Goal: Information Seeking & Learning: Learn about a topic

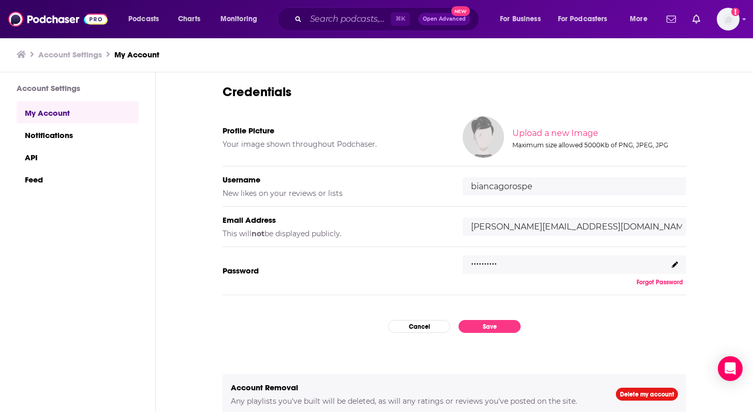
scroll to position [1, 0]
click at [736, 23] on img "Logged in as biancagorospe" at bounding box center [728, 19] width 23 height 23
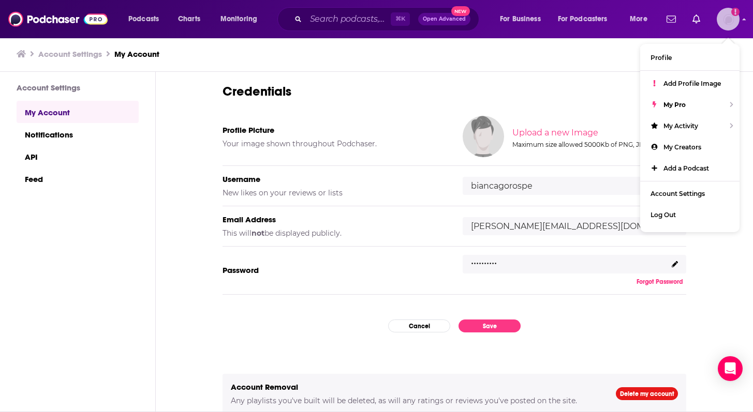
click at [736, 23] on img "Logged in as biancagorospe" at bounding box center [728, 19] width 23 height 23
click at [143, 25] on span "Podcasts" at bounding box center [143, 19] width 31 height 14
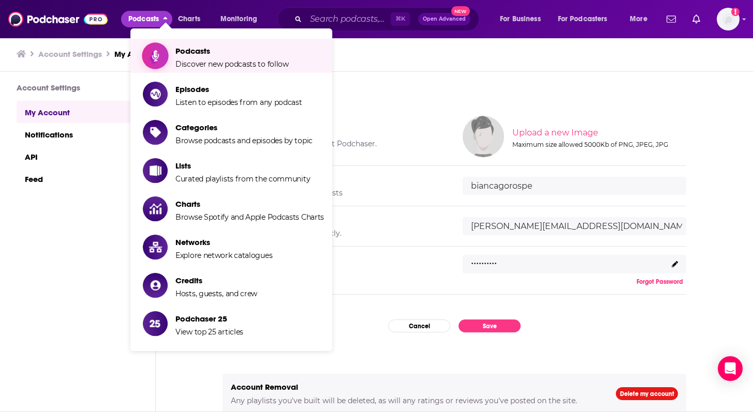
click at [188, 54] on span "Podcasts" at bounding box center [231, 51] width 113 height 10
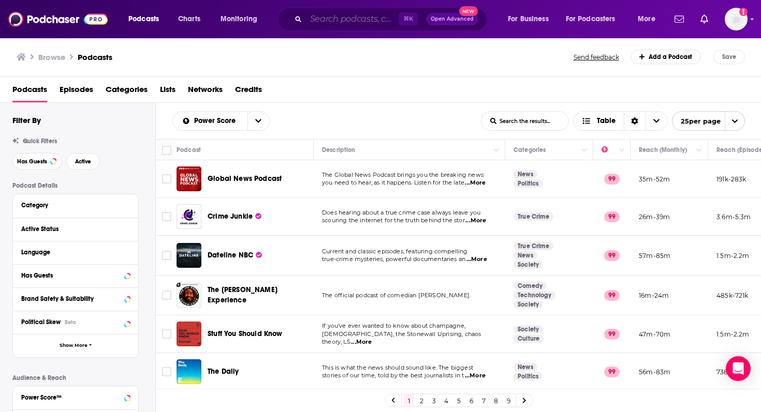
click at [318, 24] on input "Search podcasts, credits, & more..." at bounding box center [352, 19] width 93 height 17
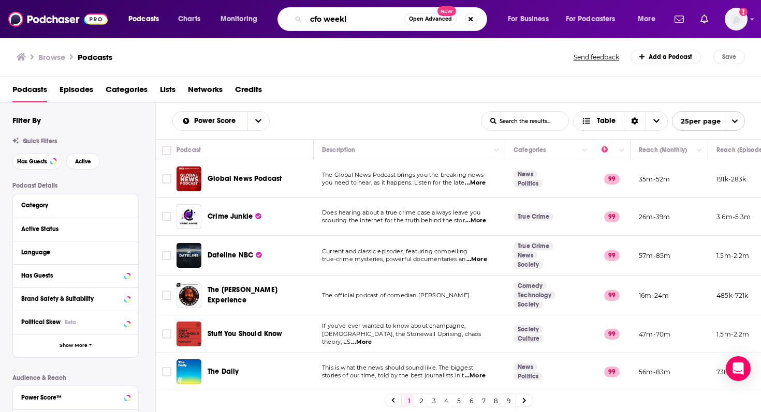
type input "cfo weekly"
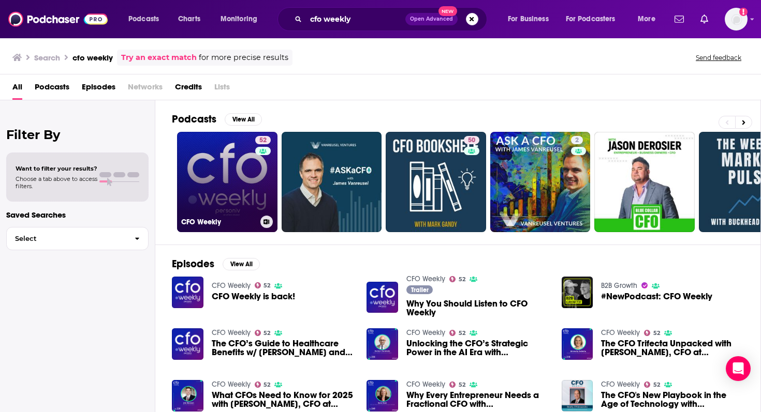
click at [227, 188] on link "52 CFO Weekly" at bounding box center [227, 182] width 100 height 100
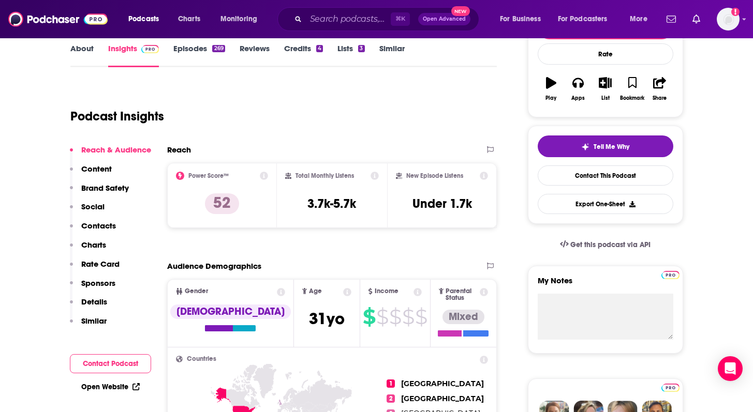
scroll to position [175, 0]
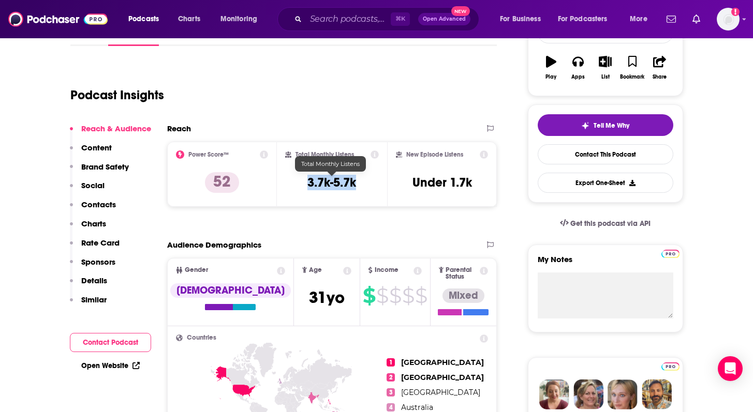
drag, startPoint x: 362, startPoint y: 182, endPoint x: 306, endPoint y: 181, distance: 55.9
click at [306, 181] on div "Total Monthly Listens 3.7k-5.7k" at bounding box center [332, 175] width 94 height 48
copy h3 "3.7k-5.7k"
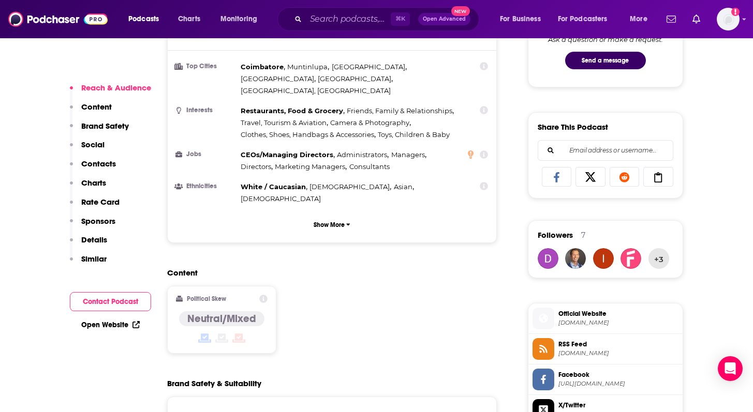
scroll to position [748, 0]
